Goal: Information Seeking & Learning: Check status

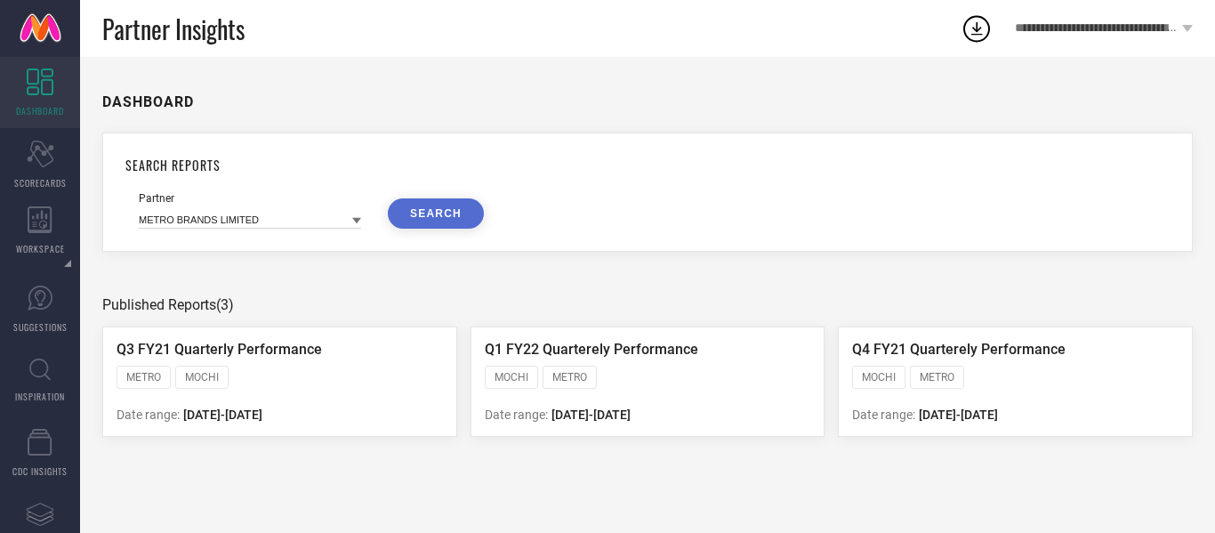
click at [359, 218] on icon at bounding box center [356, 220] width 9 height 9
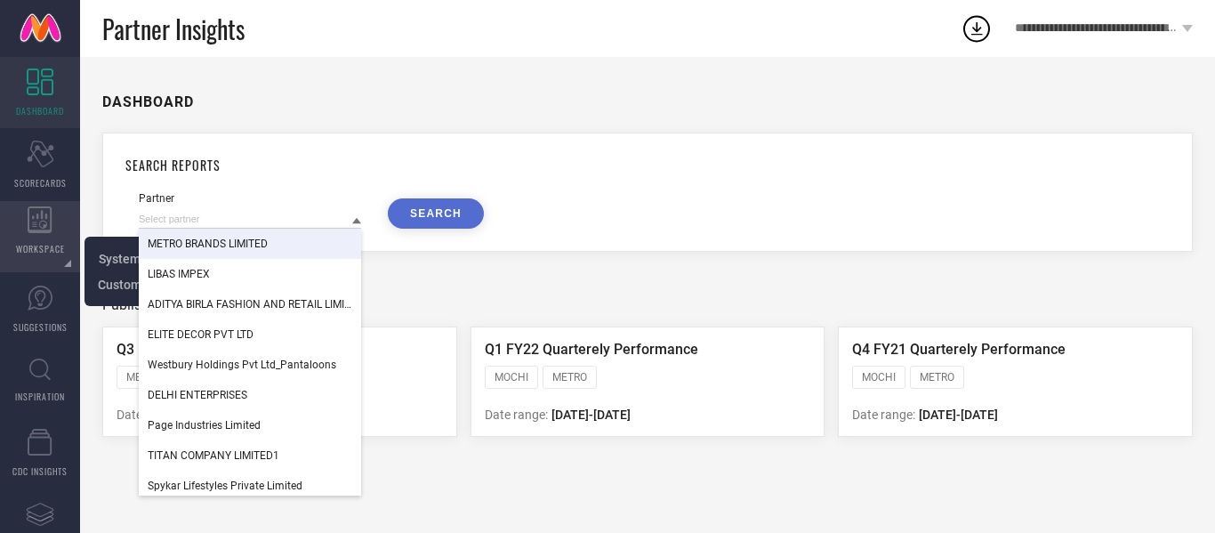
click at [36, 220] on icon at bounding box center [40, 219] width 25 height 27
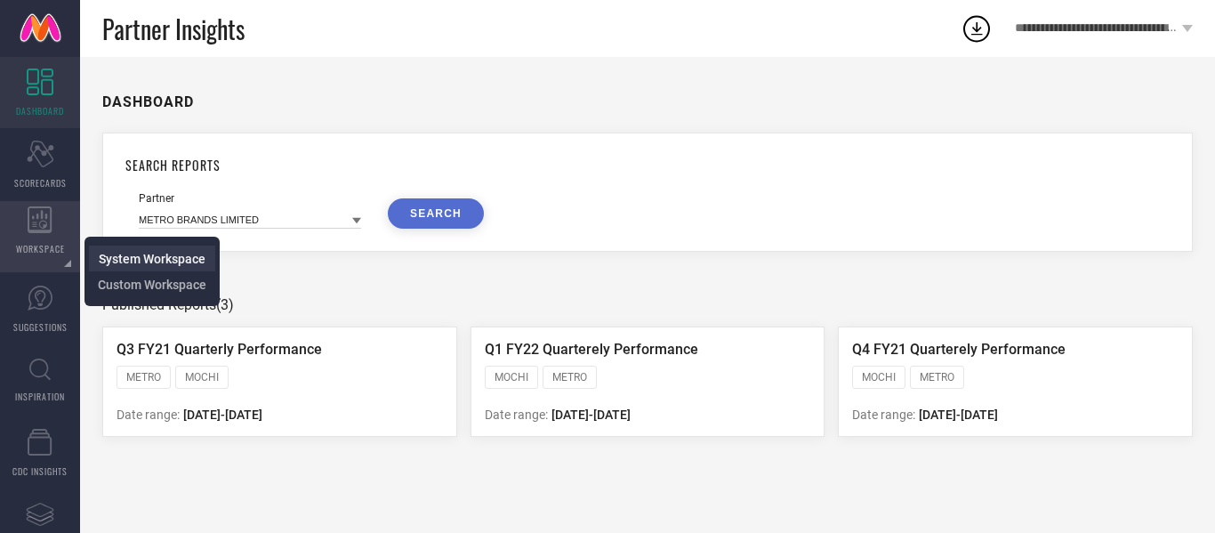
click at [114, 264] on span "System Workspace" at bounding box center [152, 259] width 107 height 14
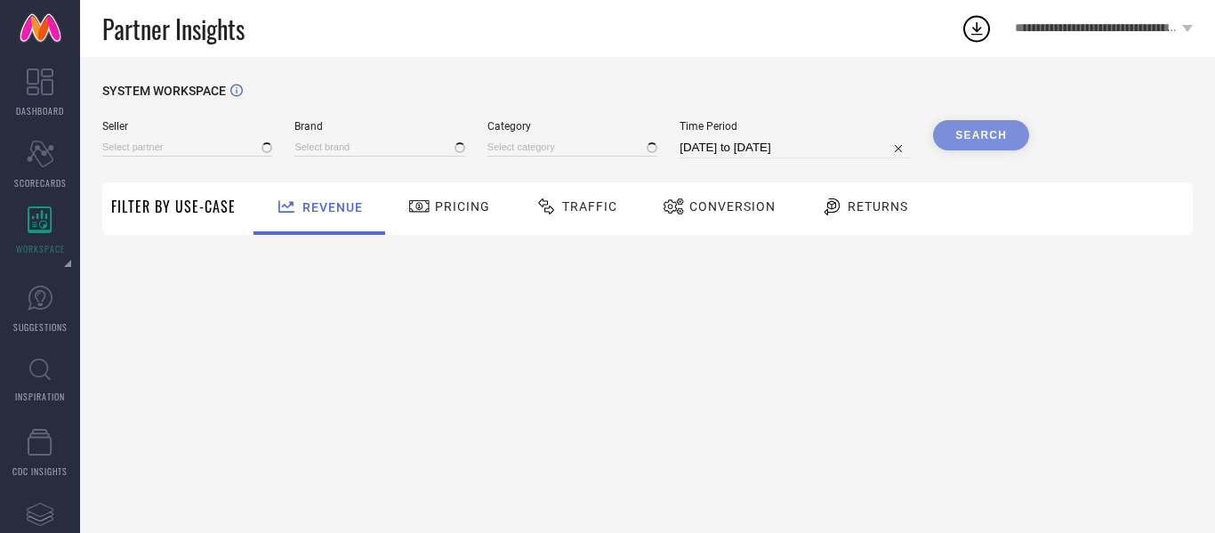
type input "All"
type input "1 STOP FASHION"
type input "All"
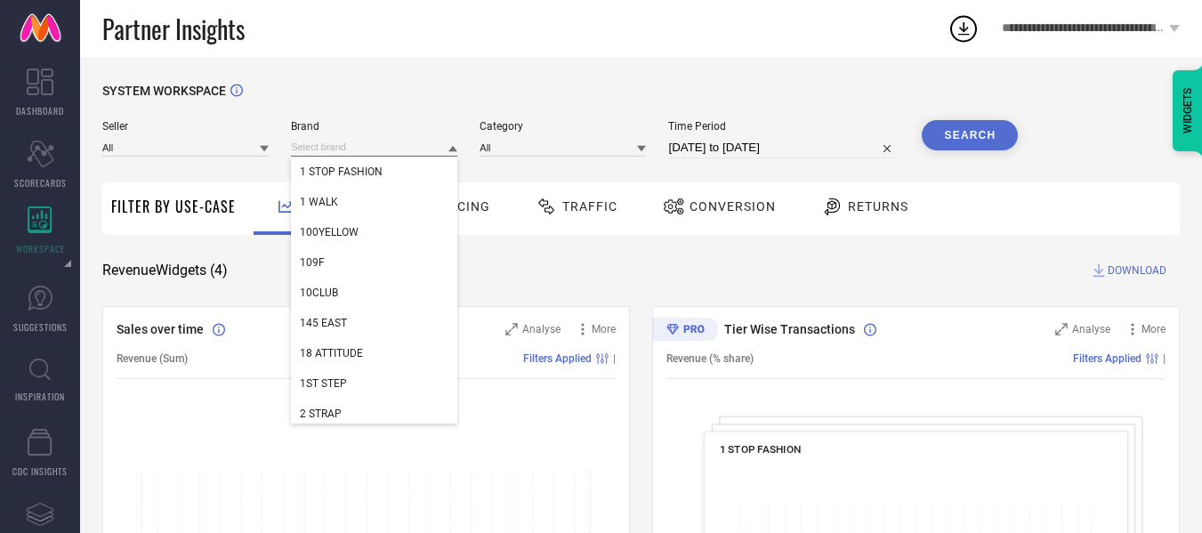
drag, startPoint x: 375, startPoint y: 146, endPoint x: 268, endPoint y: 141, distance: 106.9
click at [268, 141] on div "Seller All Brand 1 STOP FASHION 1 WALK 100YELLOW 109F 10CLUB 145 EAST 18 ATTITU…" at bounding box center [560, 139] width 916 height 38
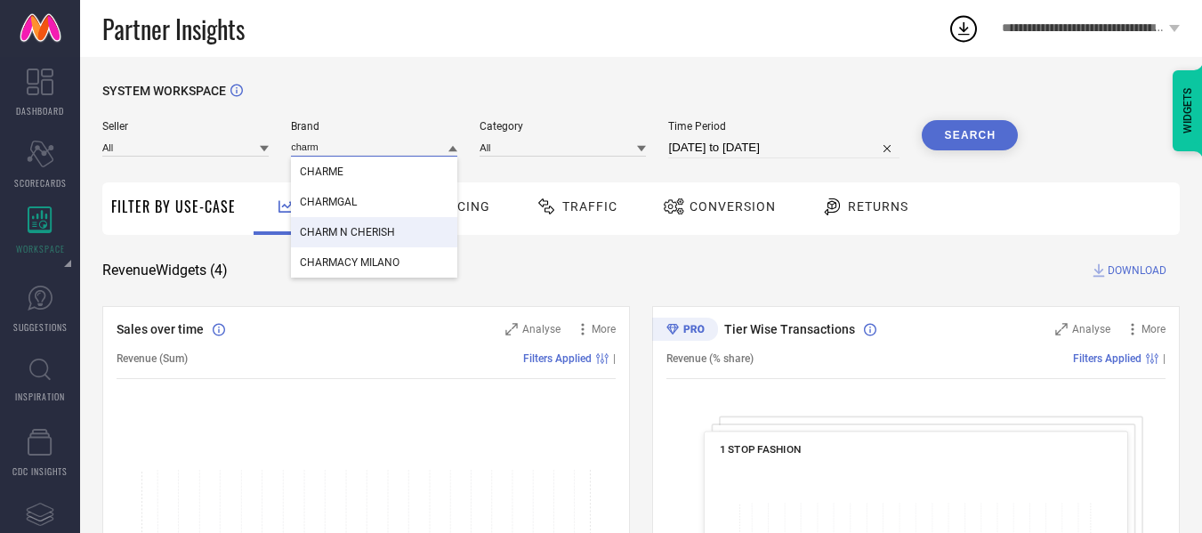
type input "charm"
click at [346, 234] on span "CHARM N CHERISH" at bounding box center [347, 232] width 95 height 12
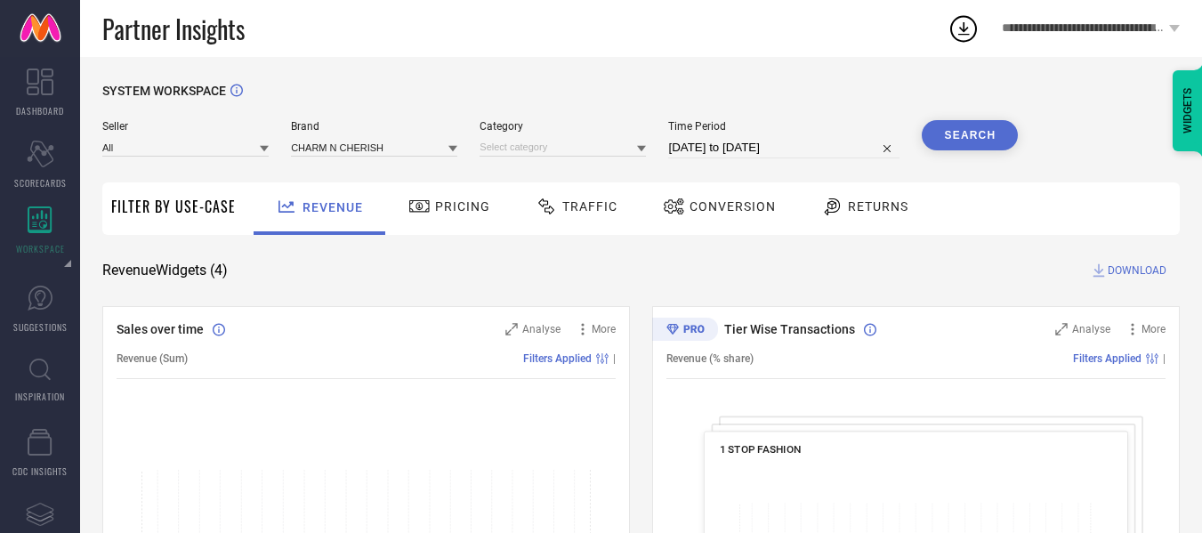
click at [642, 149] on icon at bounding box center [641, 149] width 9 height 6
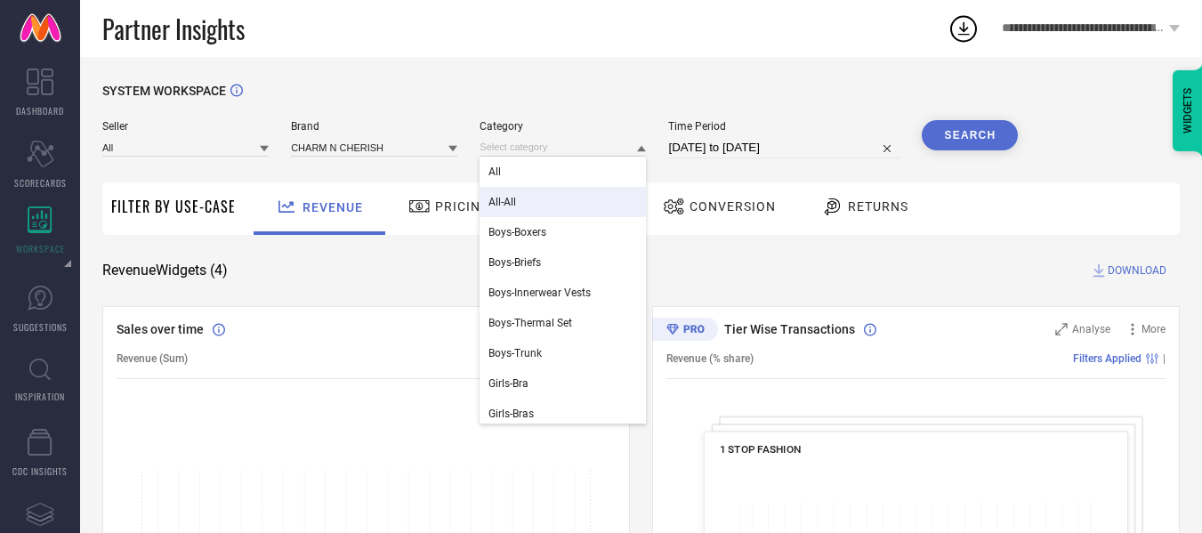
click at [545, 203] on div "All-All" at bounding box center [563, 202] width 166 height 30
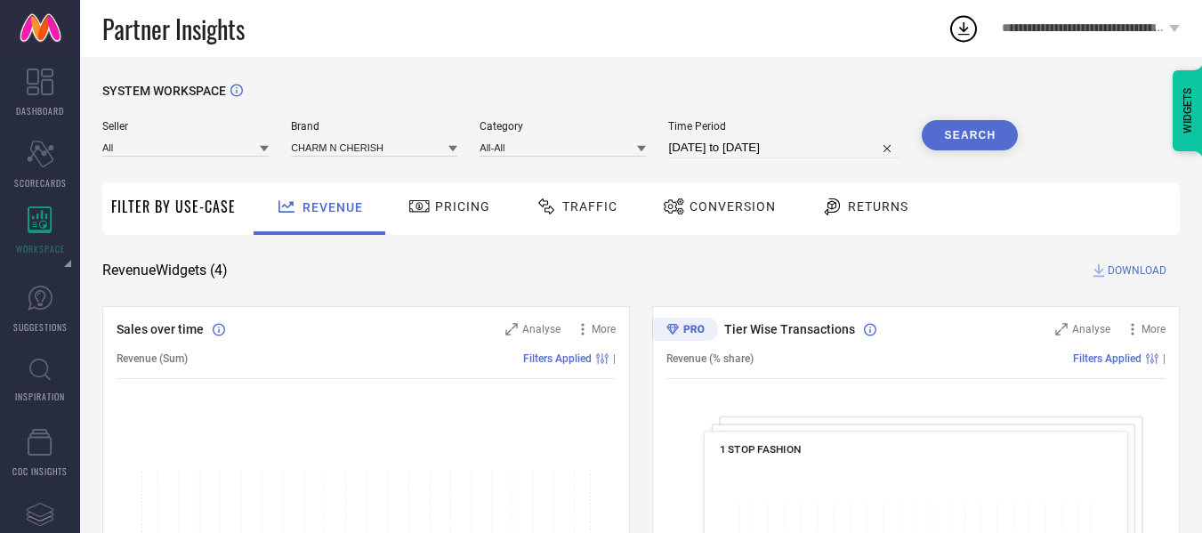
click at [949, 136] on button "Search" at bounding box center [970, 135] width 96 height 30
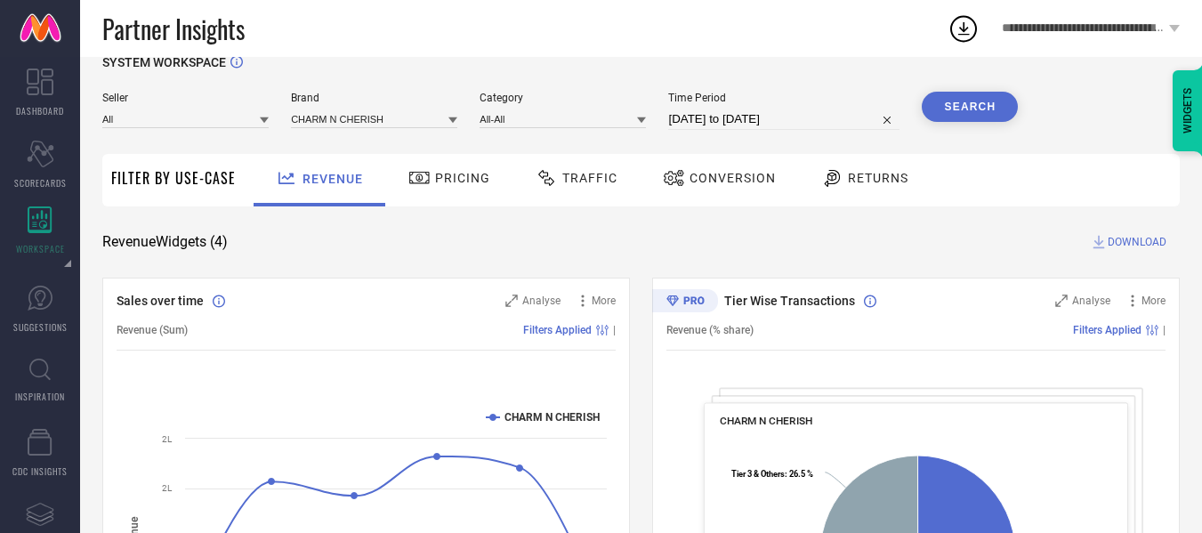
scroll to position [29, 0]
click at [575, 168] on div "Traffic" at bounding box center [576, 177] width 91 height 30
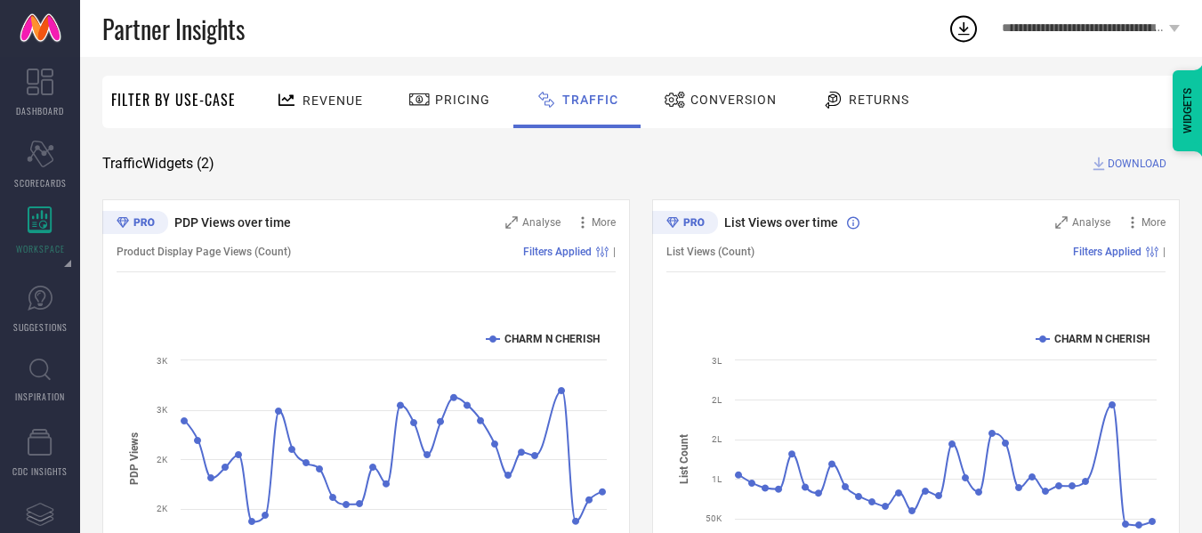
scroll to position [108, 0]
